Goal: Find specific page/section: Find specific page/section

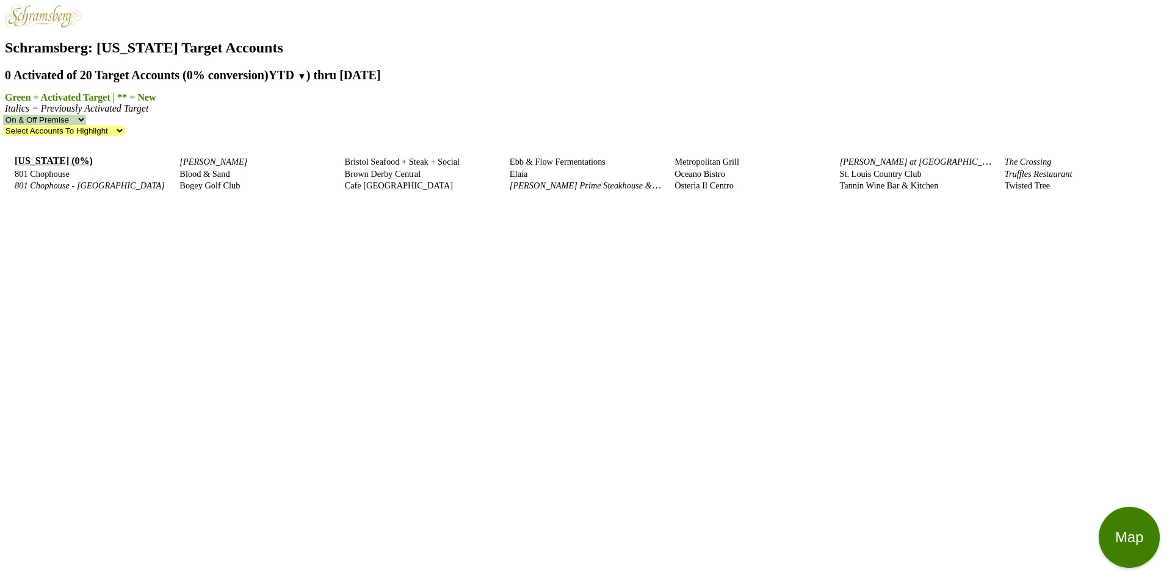
click at [86, 115] on select "On & Off Premise On Premise Off Premise Country Clubs Only" at bounding box center [44, 120] width 83 height 10
click at [125, 126] on select "Select Accounts To Highlight **Activated After [DATE]** Prev. Active, YTD Non-B…" at bounding box center [63, 131] width 121 height 10
click at [306, 71] on span "▼" at bounding box center [301, 76] width 9 height 10
click at [712, 146] on div "[US_STATE] (0%) 801 Chophouse 801 Chophouse - [GEOGRAPHIC_DATA] [PERSON_NAME] B…" at bounding box center [586, 375] width 1162 height 459
click at [454, 68] on h2 "0 Activated of 20 Target Accounts (0% conversion) YTD ▼ YTD LTM ) thru [DATE]" at bounding box center [586, 75] width 1162 height 14
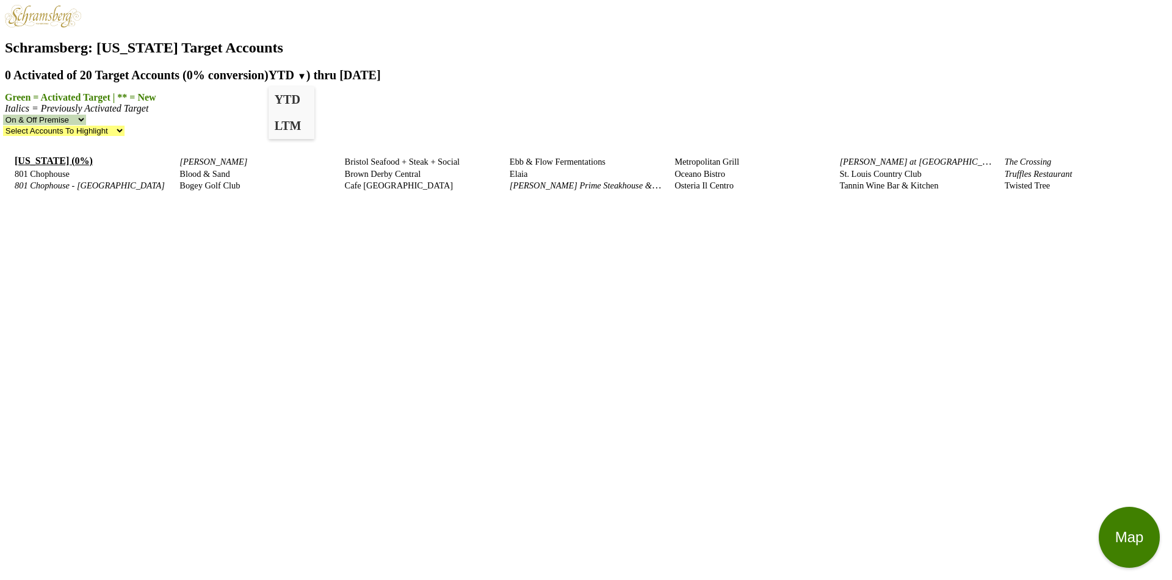
click at [566, 75] on nav "Schramsberg: [US_STATE] Target Accounts 0 Activated of 20 Target Accounts (0% c…" at bounding box center [586, 70] width 1162 height 131
click at [868, 245] on div "[US_STATE] (0%) 801 Chophouse 801 Chophouse - [GEOGRAPHIC_DATA] [PERSON_NAME] B…" at bounding box center [586, 375] width 1162 height 459
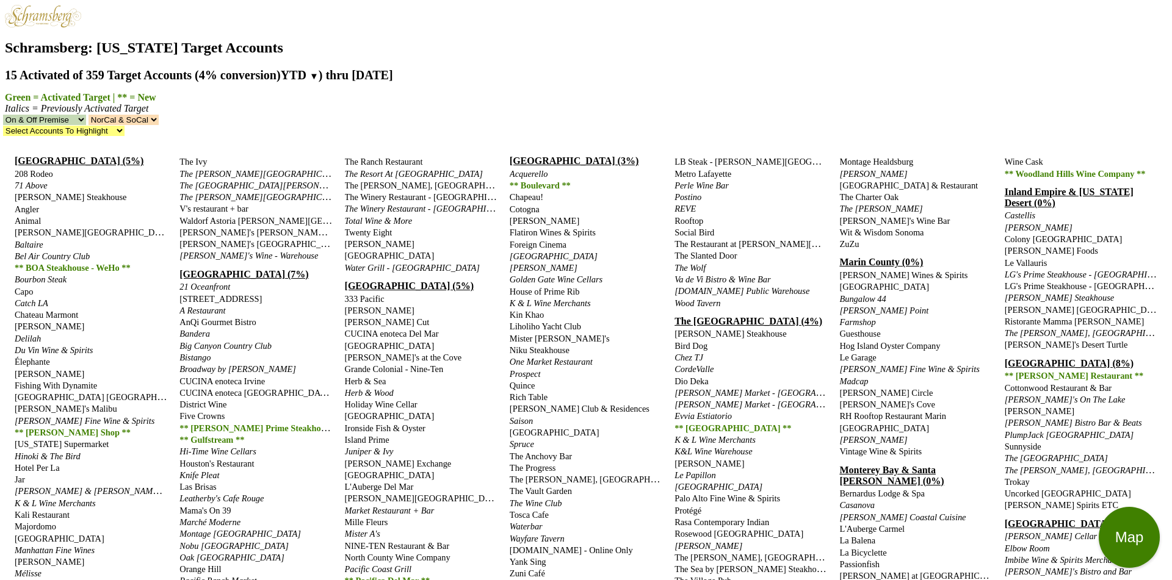
click at [159, 115] on select "NorCal & SoCal NorCal Only SoCal Only" at bounding box center [123, 120] width 70 height 10
select select "1"
click at [159, 115] on select "NorCal & SoCal NorCal Only SoCal Only" at bounding box center [123, 120] width 70 height 10
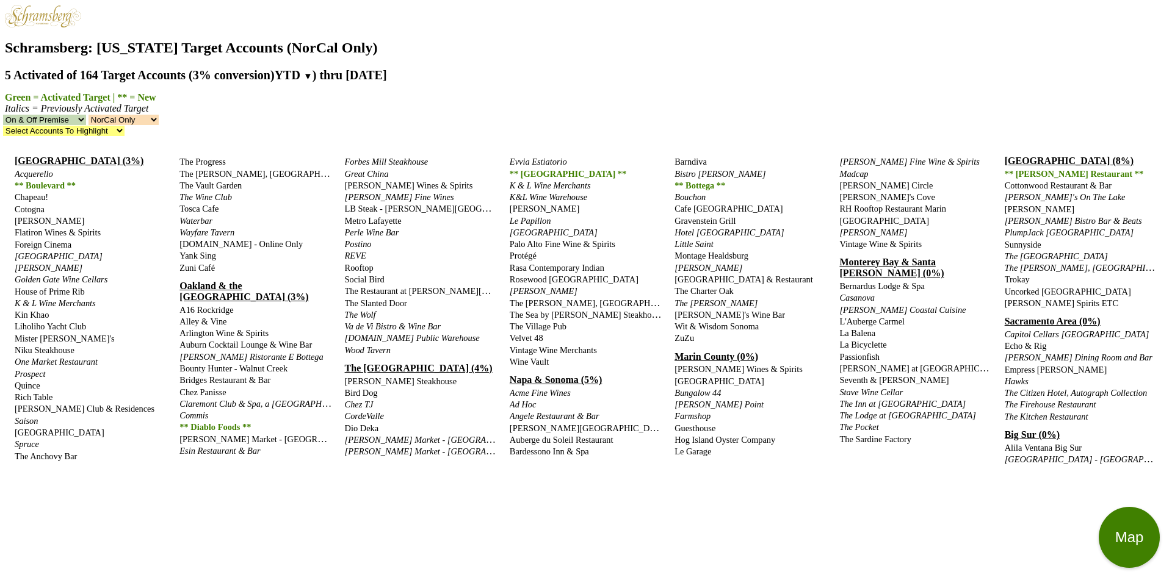
select select "1"
